Goal: Information Seeking & Learning: Find specific fact

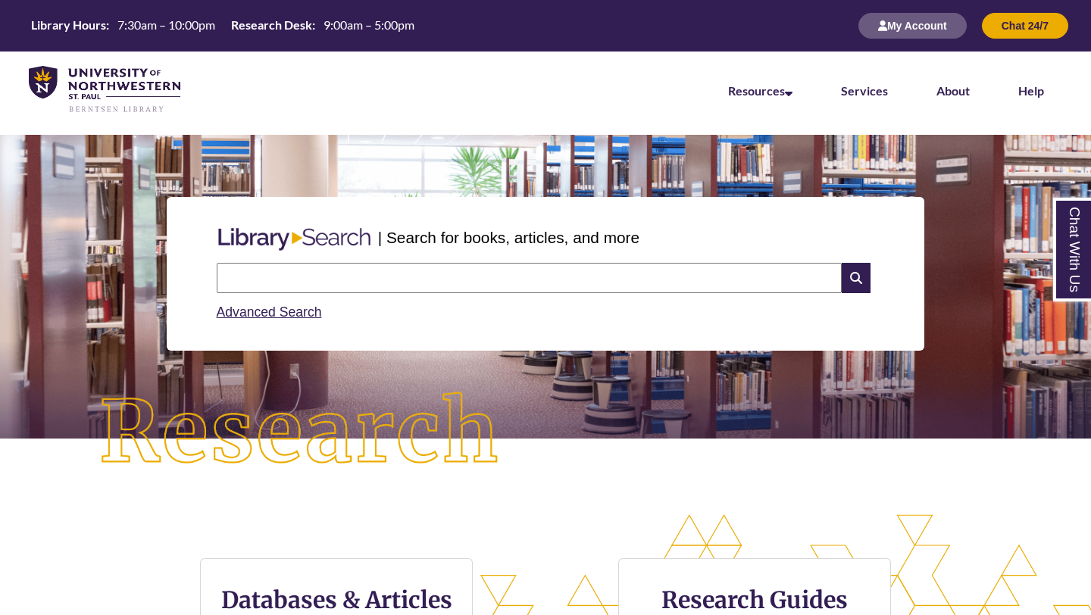
click at [597, 256] on div "| Search for books, articles, and more" at bounding box center [546, 238] width 670 height 38
click at [471, 276] on input "text" at bounding box center [529, 278] width 625 height 30
click at [537, 205] on div "| Search for books, articles, and more Search Advanced Search" at bounding box center [546, 274] width 758 height 154
click at [519, 291] on input "text" at bounding box center [529, 278] width 625 height 30
click at [553, 215] on div "| Search for books, articles, and more Search Advanced Search" at bounding box center [546, 274] width 758 height 154
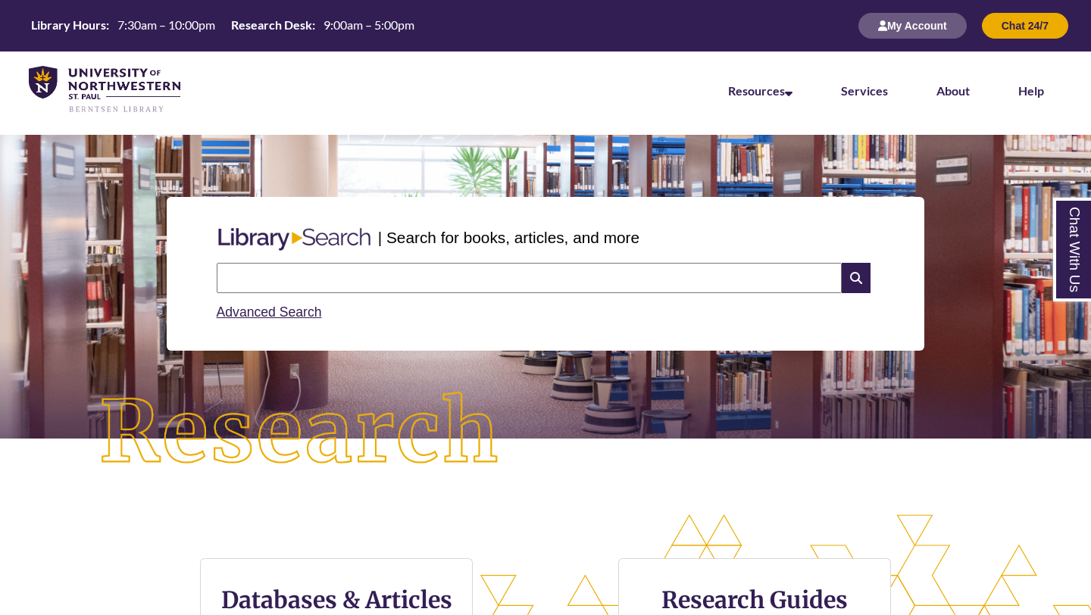
click at [491, 317] on div "Advanced Search" at bounding box center [546, 308] width 658 height 30
click at [492, 284] on input "text" at bounding box center [529, 278] width 625 height 30
type input "*"
type input "**********"
